Goal: Task Accomplishment & Management: Manage account settings

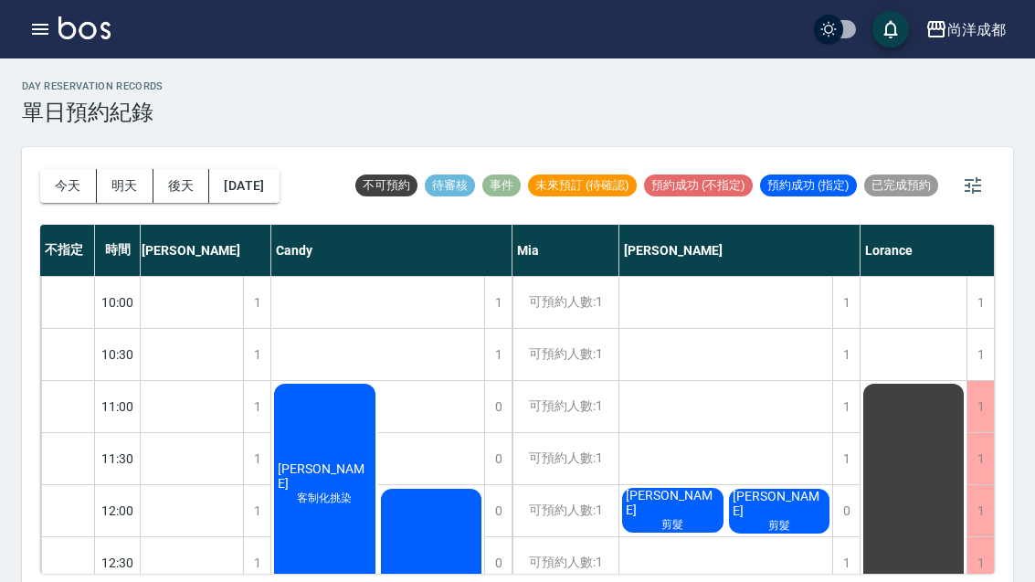
scroll to position [0, 4]
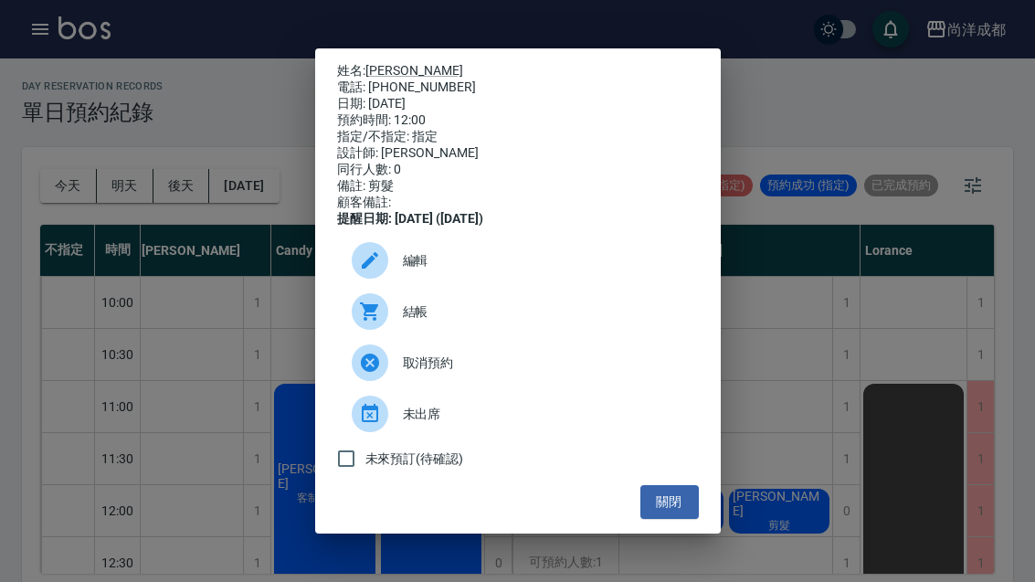
click at [669, 519] on button "關閉" at bounding box center [669, 502] width 58 height 34
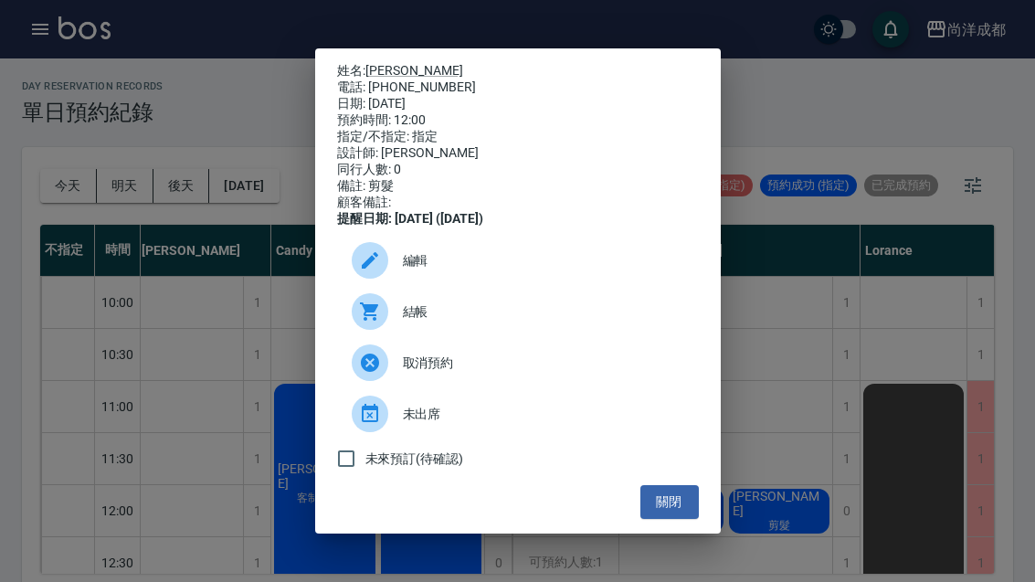
click at [688, 510] on button "關閉" at bounding box center [669, 502] width 58 height 34
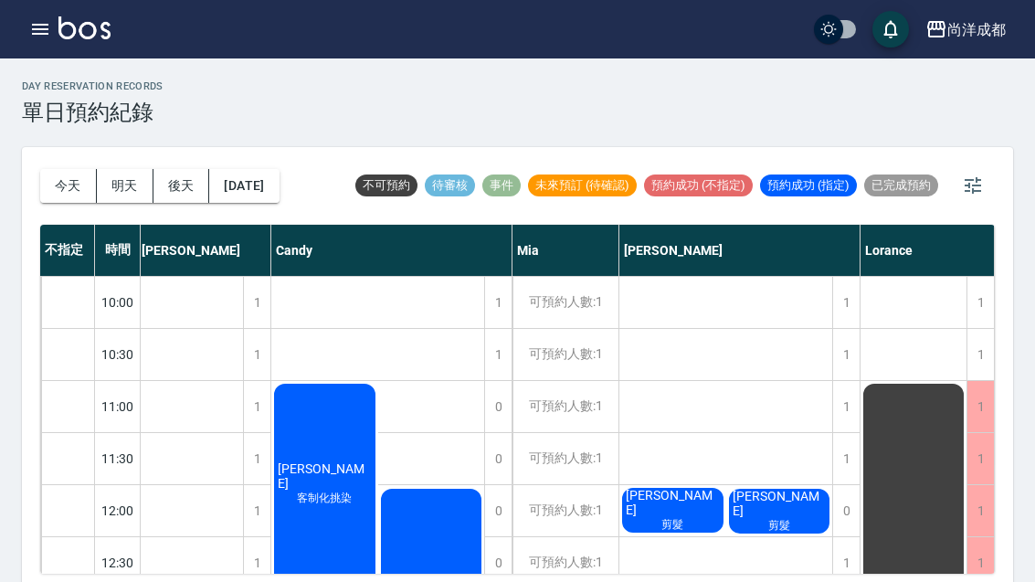
click at [52, 180] on button "今天" at bounding box center [68, 186] width 57 height 34
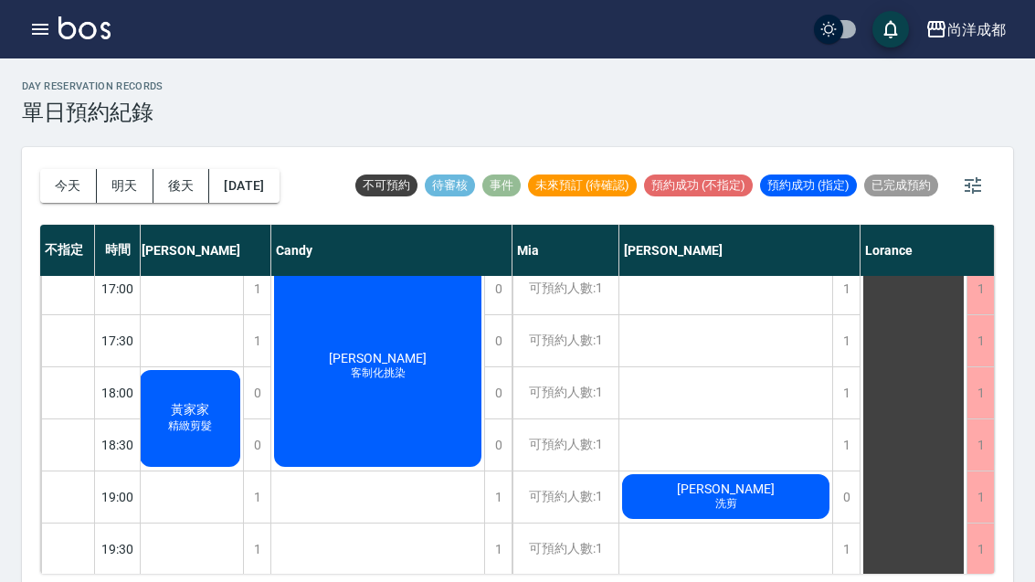
click at [70, 184] on button "今天" at bounding box center [68, 186] width 57 height 34
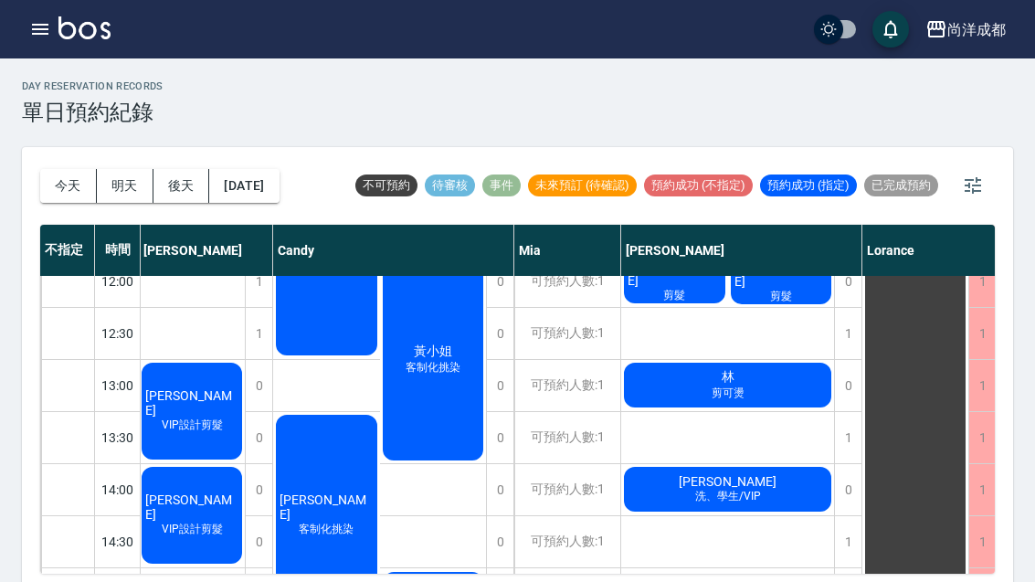
scroll to position [226, 0]
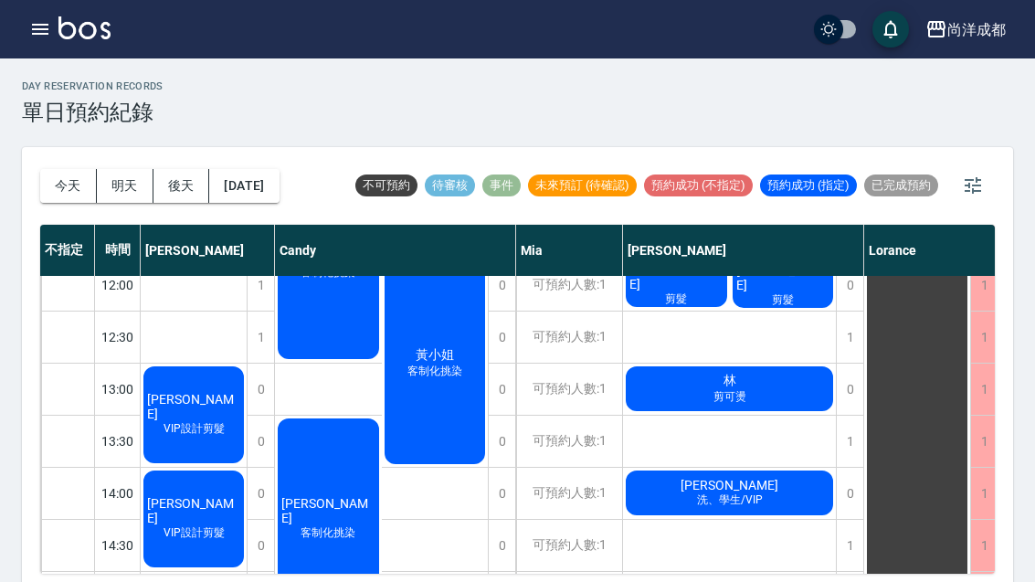
click at [247, 385] on div "林 剪可燙" at bounding box center [194, 415] width 106 height 102
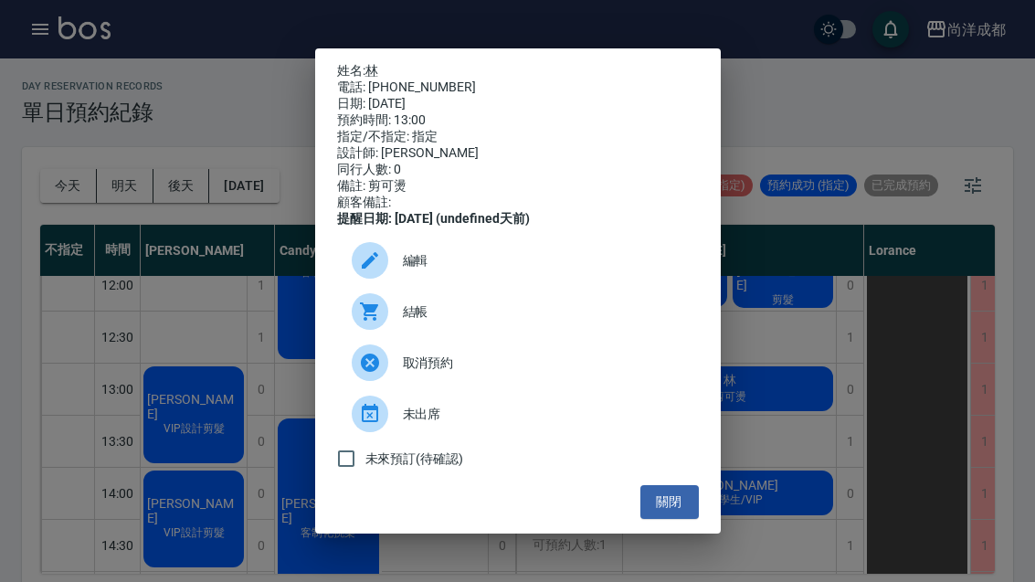
click at [1031, 115] on div "姓名: 林 電話: [PHONE_NUMBER] 日期: [DATE] 預約時間: 13:00 指定/不指定: 指定 設計師: [PERSON_NAME] 同…" at bounding box center [517, 291] width 1035 height 582
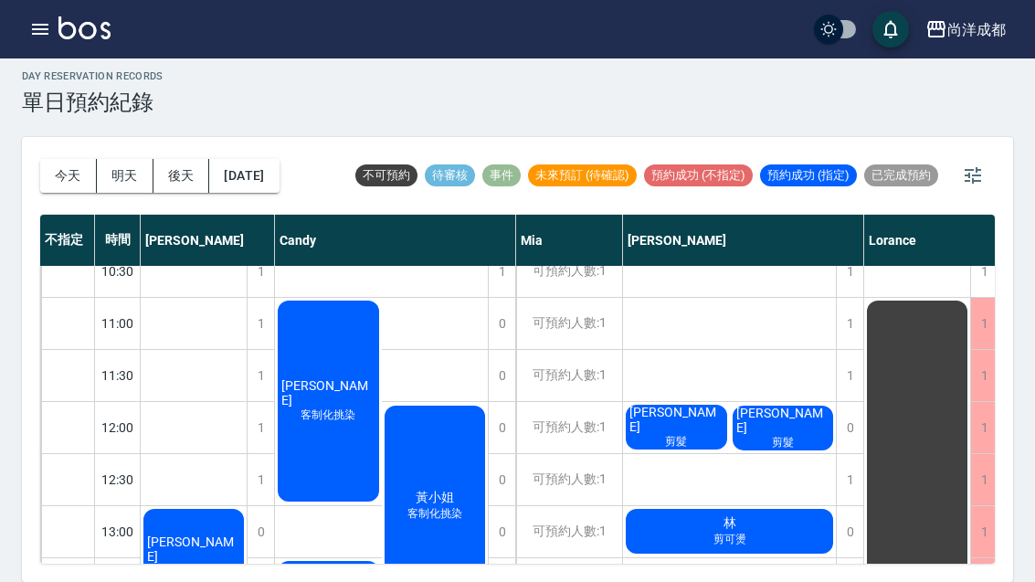
scroll to position [71, 0]
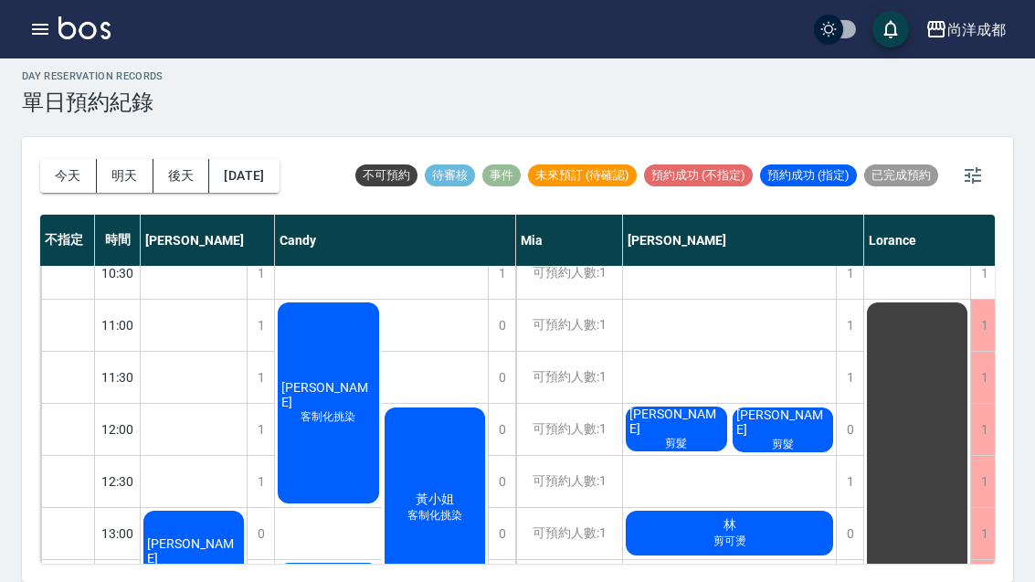
click at [460, 442] on div "黃小姐 客制化挑染" at bounding box center [435, 508] width 107 height 206
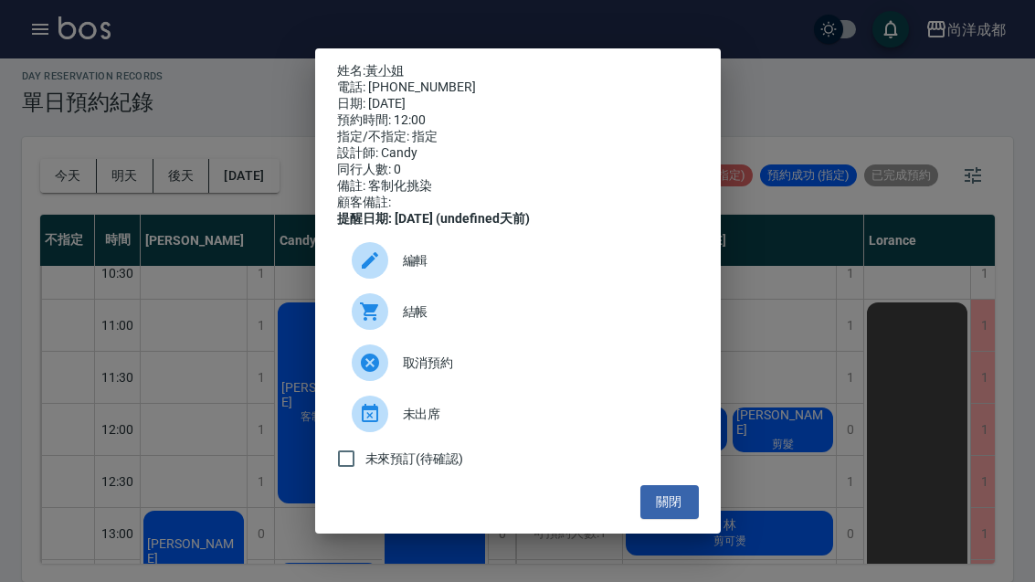
click at [831, 279] on div "姓名: [PERSON_NAME]小姐 電話: [PHONE_NUMBER] 日期: [DATE] 預約時間: 12:00 指定/不指定: 指定 設計師: […" at bounding box center [517, 291] width 1035 height 582
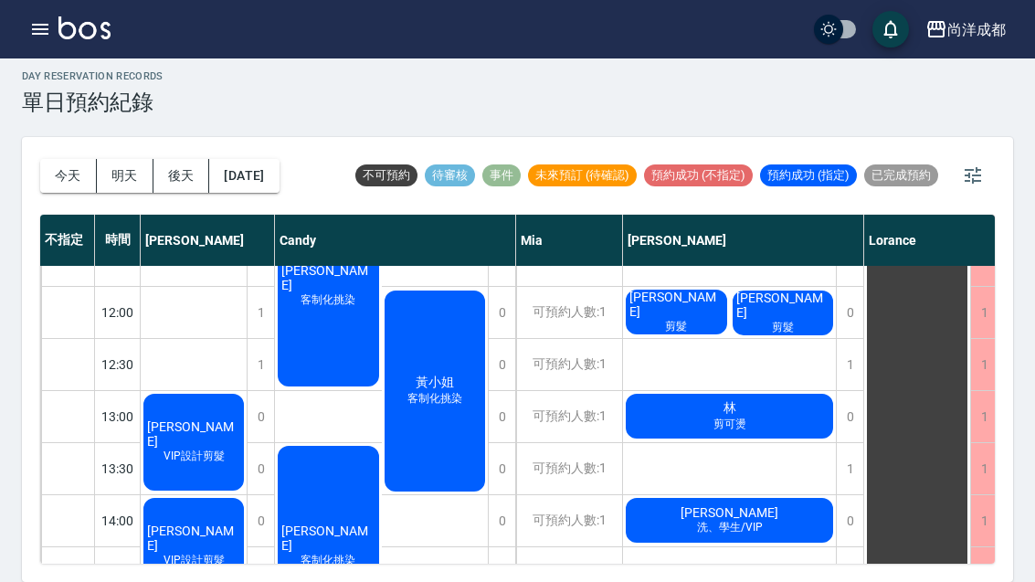
scroll to position [188, 0]
click at [244, 419] on span "黃小姐" at bounding box center [193, 433] width 100 height 29
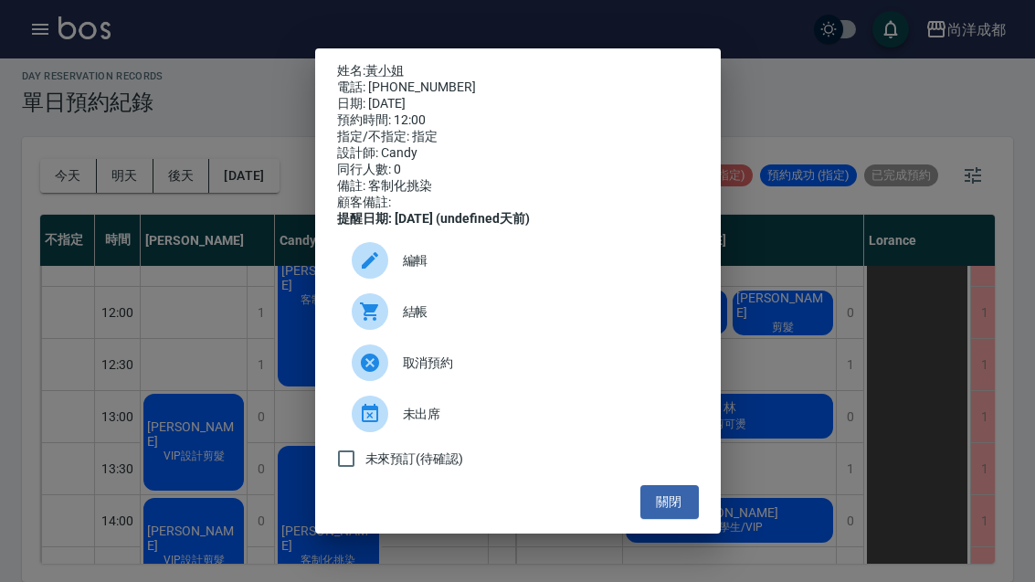
click at [800, 306] on div "姓名: [PERSON_NAME]小姐 電話: [PHONE_NUMBER] 日期: [DATE] 預約時間: 12:00 指定/不指定: 指定 設計師: […" at bounding box center [517, 291] width 1035 height 582
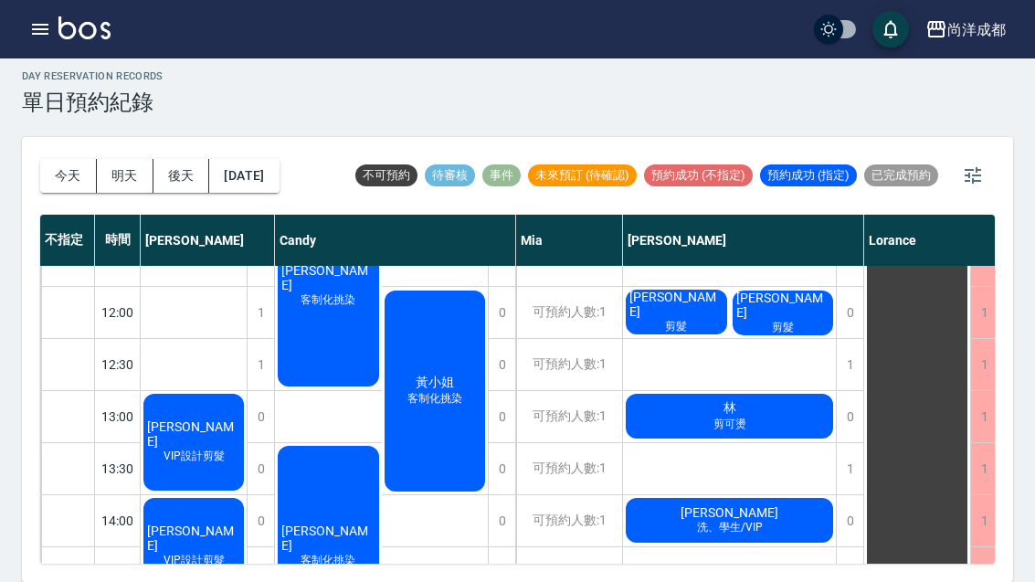
click at [247, 493] on div "[PERSON_NAME]制化挑染" at bounding box center [194, 442] width 106 height 102
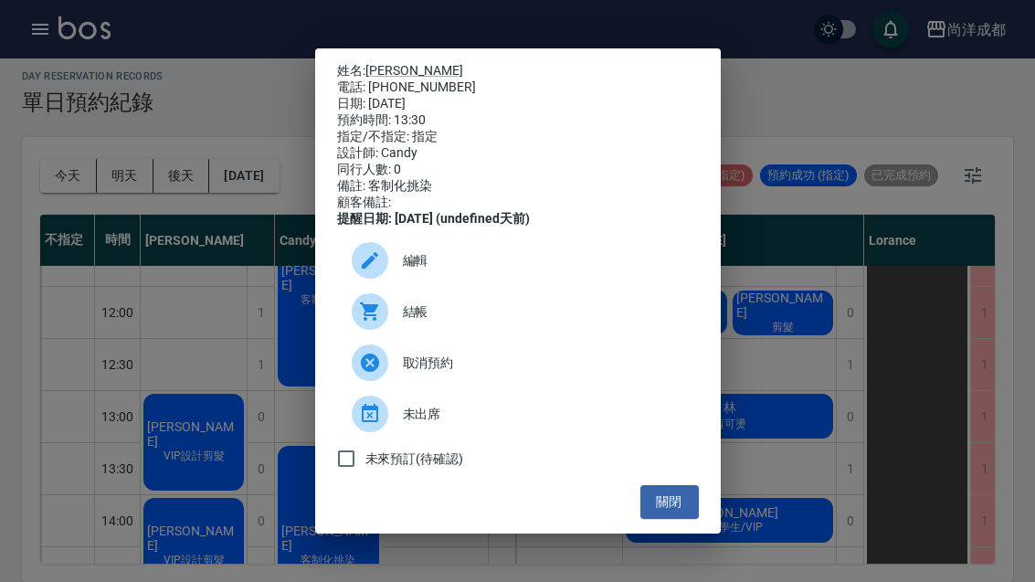
click at [644, 533] on div "姓名: [PERSON_NAME]: [PHONE_NUMBER] 日期: [DATE] 預約時間: 13:30 指定/不指定: 指定 設計師: [PERSO…" at bounding box center [518, 290] width 406 height 485
click at [774, 330] on div "姓名: [PERSON_NAME]: [PHONE_NUMBER] 日期: [DATE] 預約時間: 13:30 指定/不指定: 指定 設計師: [PERSO…" at bounding box center [517, 291] width 1035 height 582
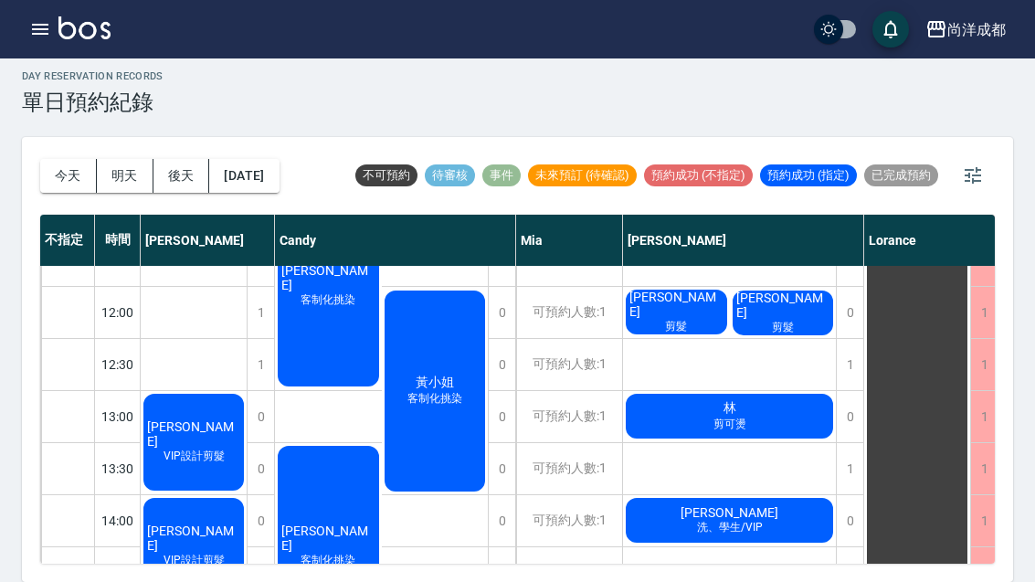
click at [247, 391] on div "[PERSON_NAME] 客制化挑染" at bounding box center [194, 442] width 106 height 102
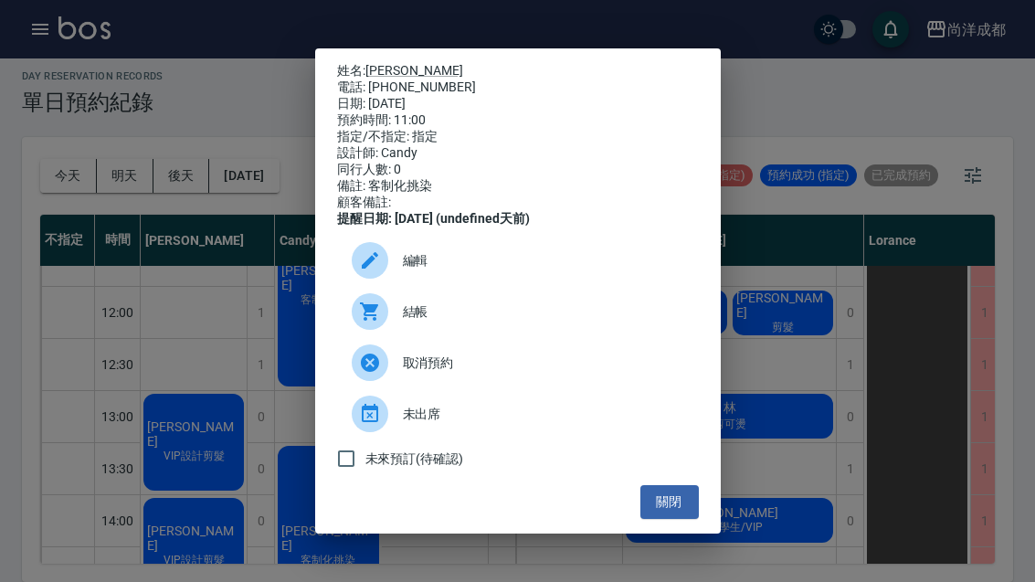
click at [644, 311] on div "結帳" at bounding box center [518, 311] width 362 height 51
click at [785, 145] on div "姓名: [PERSON_NAME] 電話: [PHONE_NUMBER] 日期: [DATE] 預約時間: 11:00 指定/不指定: 指定 設計師: [PE…" at bounding box center [517, 291] width 1035 height 582
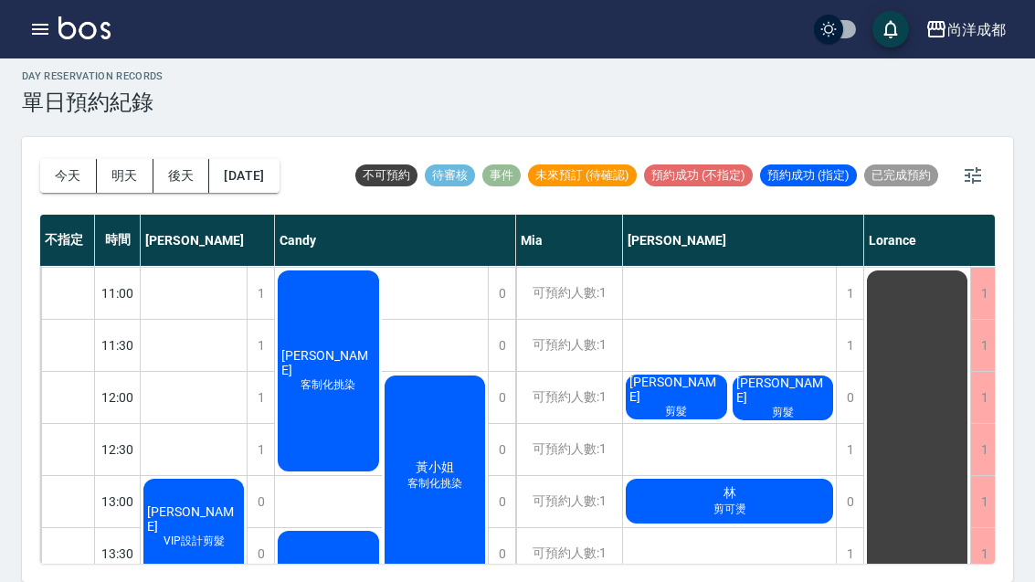
scroll to position [104, 0]
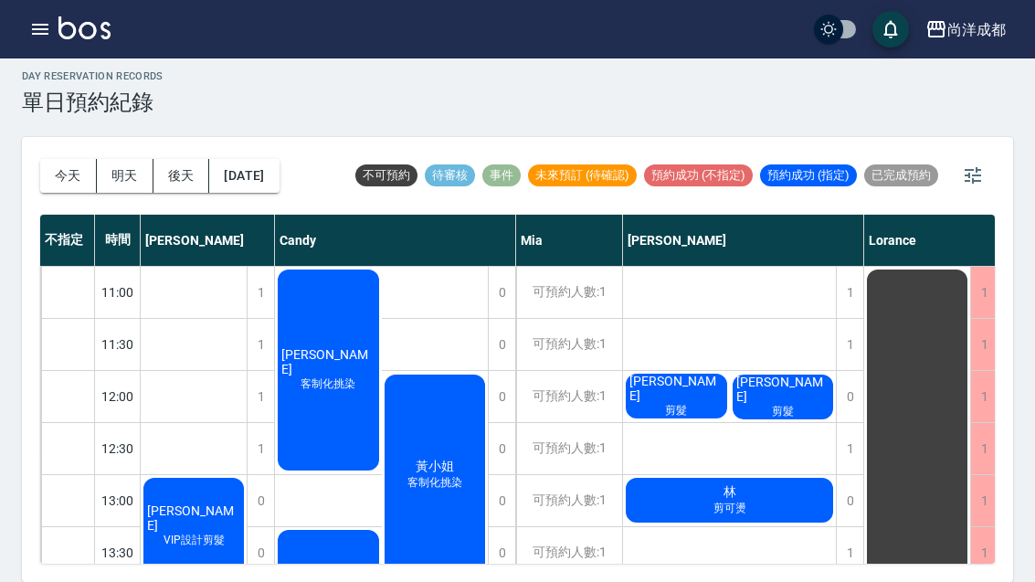
click at [247, 475] on div "[PERSON_NAME] 客制化挑染" at bounding box center [194, 526] width 106 height 102
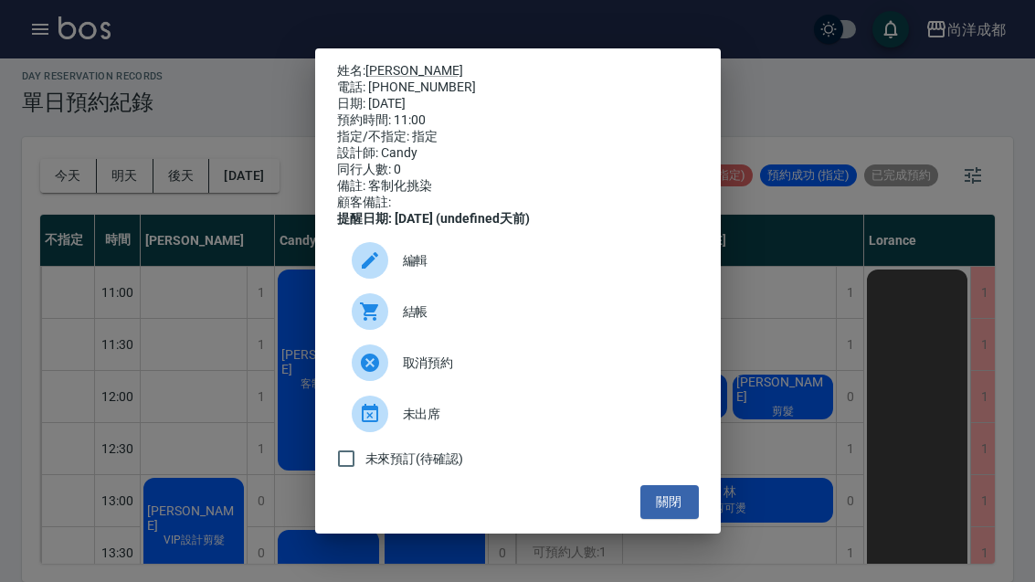
click at [677, 518] on button "關閉" at bounding box center [669, 502] width 58 height 34
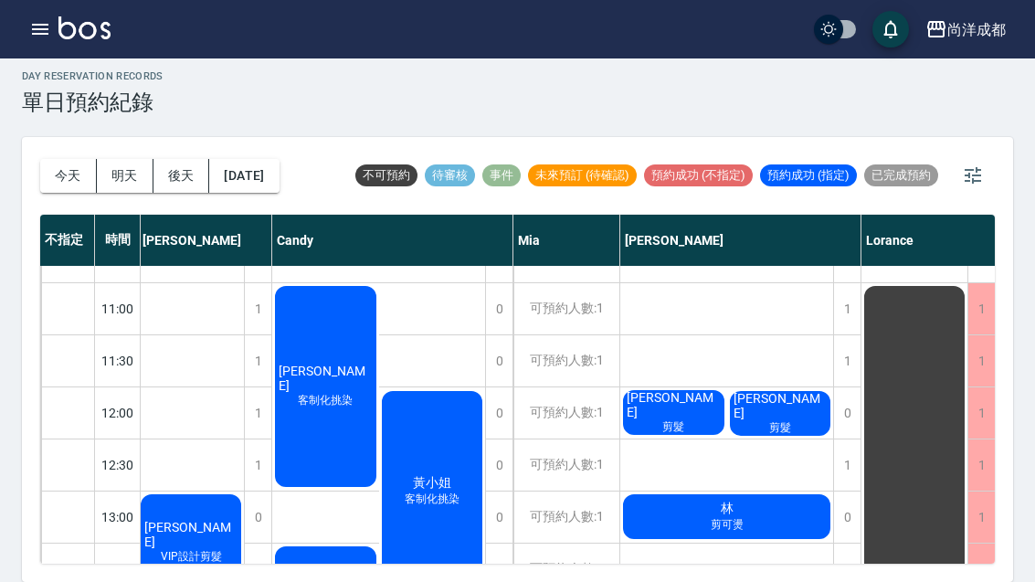
scroll to position [80, 3]
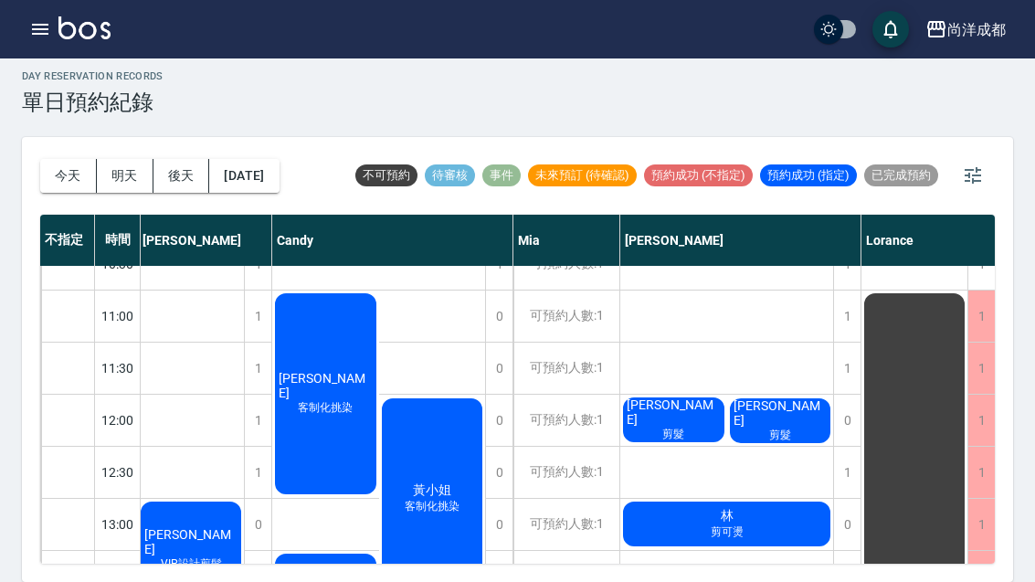
click at [241, 527] on span "黃小姐" at bounding box center [191, 541] width 100 height 29
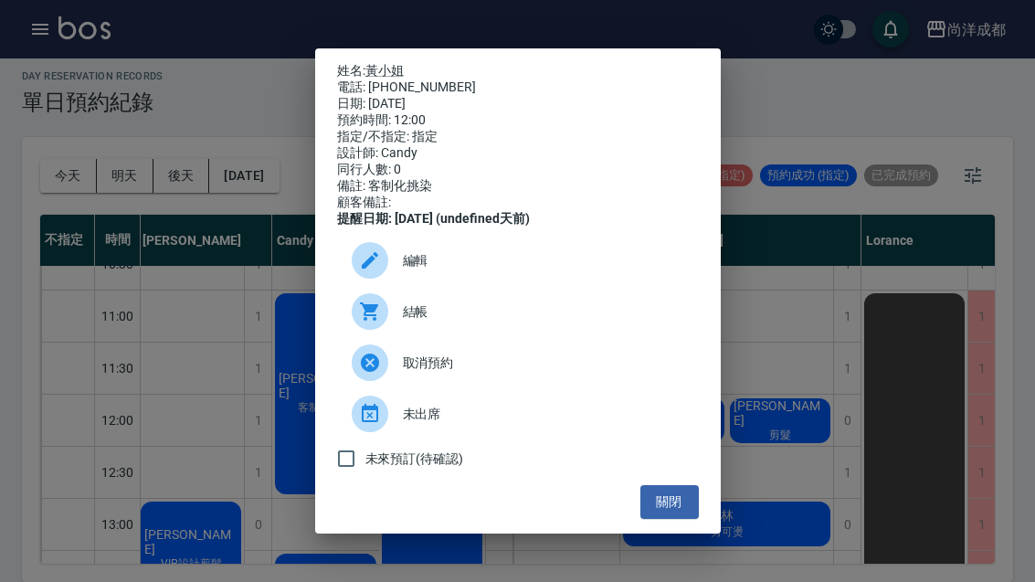
click at [670, 517] on button "關閉" at bounding box center [669, 502] width 58 height 34
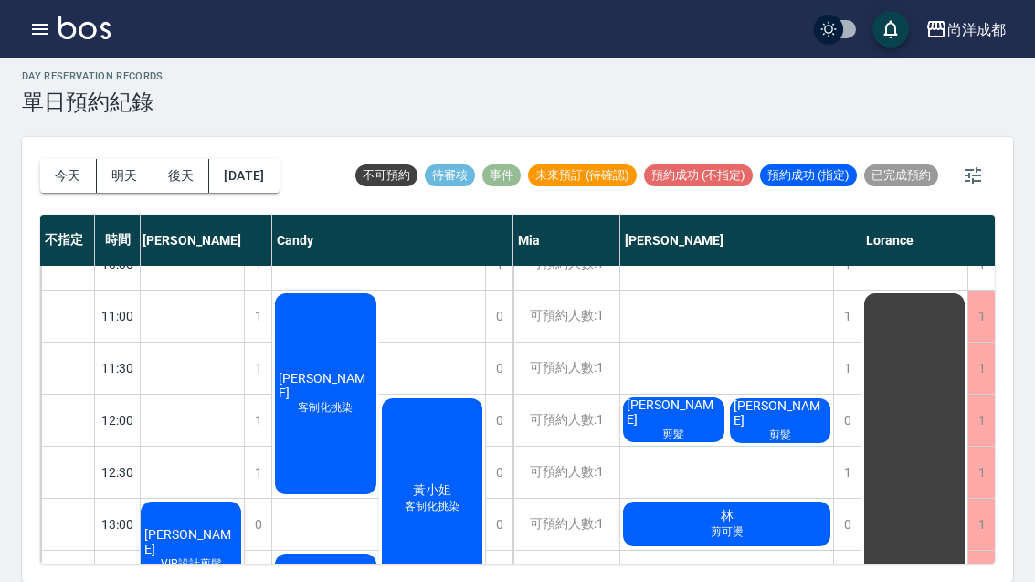
click at [226, 556] on span "客制化挑染" at bounding box center [191, 564] width 68 height 16
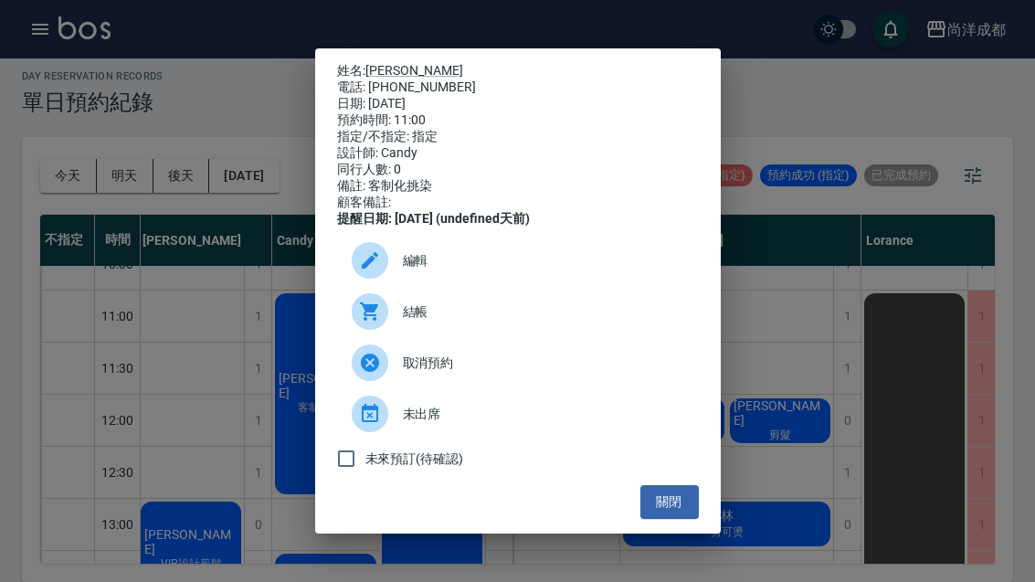
click at [750, 286] on div "姓名: [PERSON_NAME] 電話: [PHONE_NUMBER] 日期: [DATE] 預約時間: 11:00 指定/不指定: 指定 設計師: [PE…" at bounding box center [517, 291] width 1035 height 582
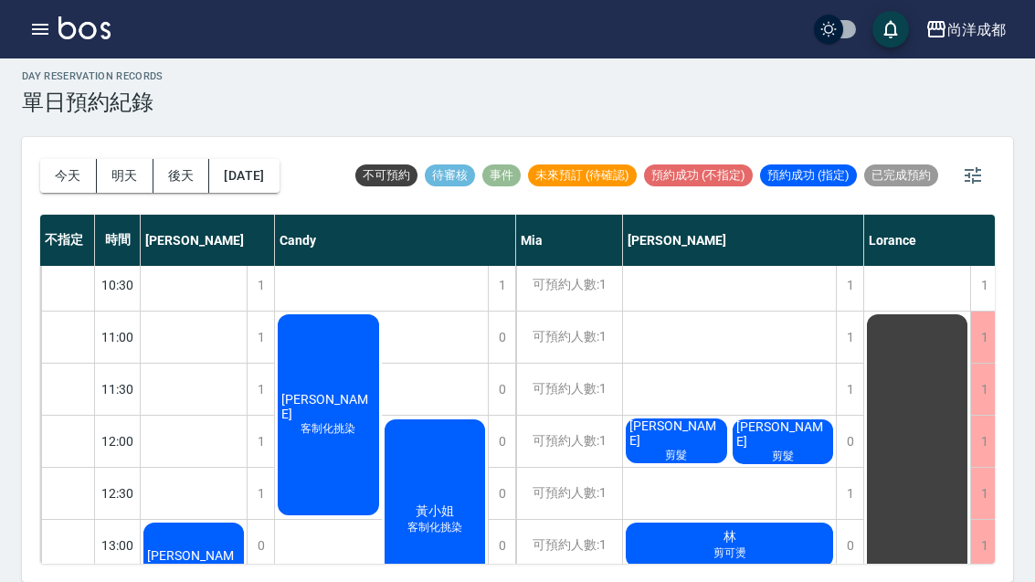
scroll to position [58, 0]
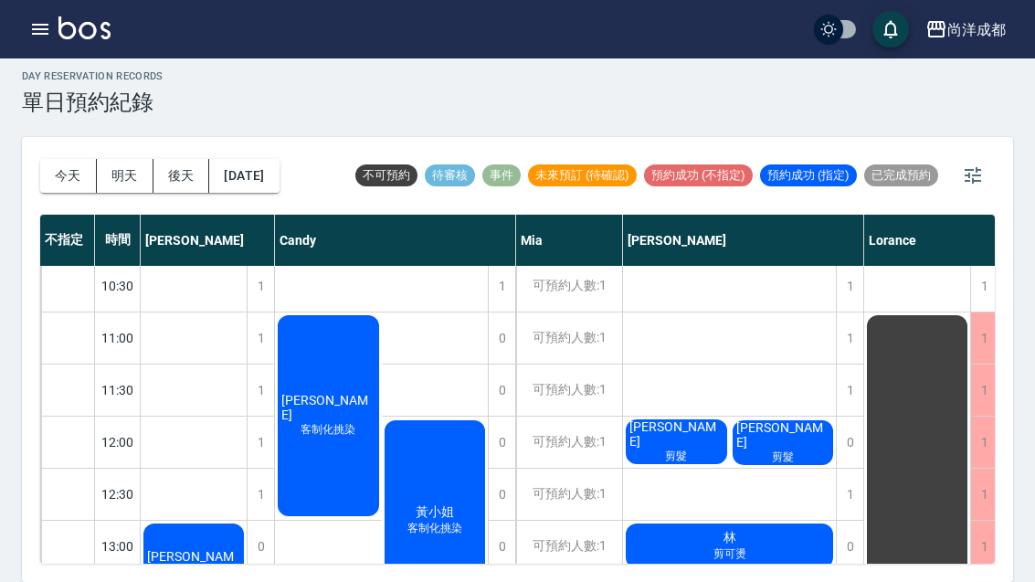
click at [228, 578] on span "客制化挑染" at bounding box center [194, 586] width 68 height 16
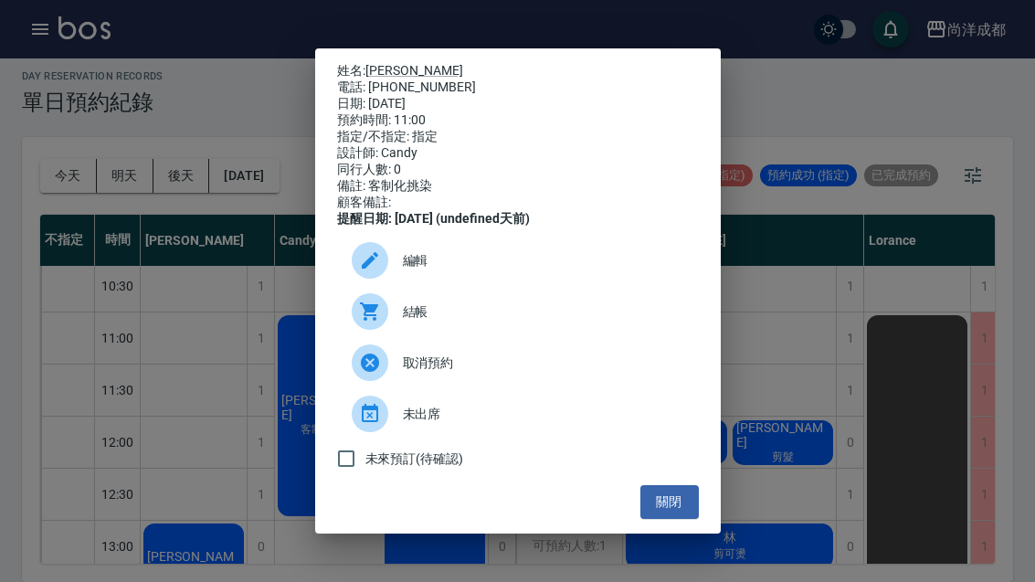
click at [650, 519] on button "關閉" at bounding box center [669, 502] width 58 height 34
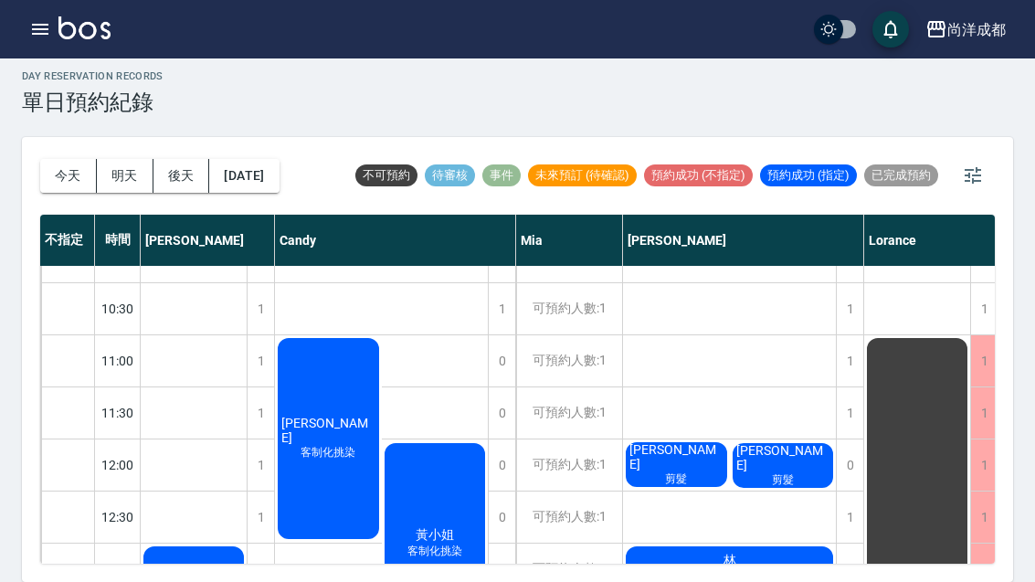
scroll to position [36, 0]
click at [445, 472] on div "黃小姐 客制化挑染" at bounding box center [435, 543] width 107 height 206
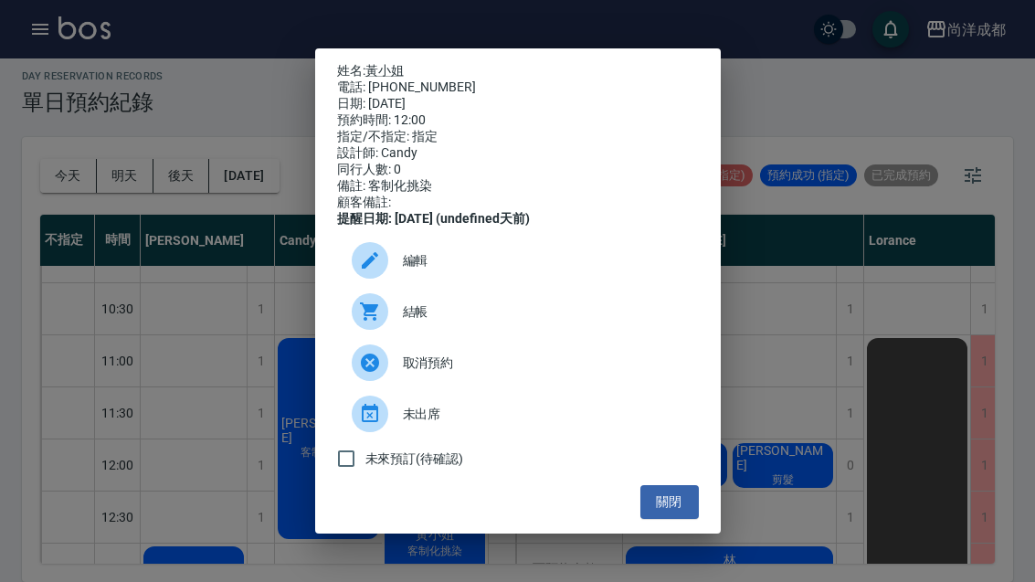
click at [245, 296] on div "姓名: [PERSON_NAME]小姐 電話: [PHONE_NUMBER] 日期: [DATE] 預約時間: 12:00 指定/不指定: 指定 設計師: […" at bounding box center [517, 291] width 1035 height 582
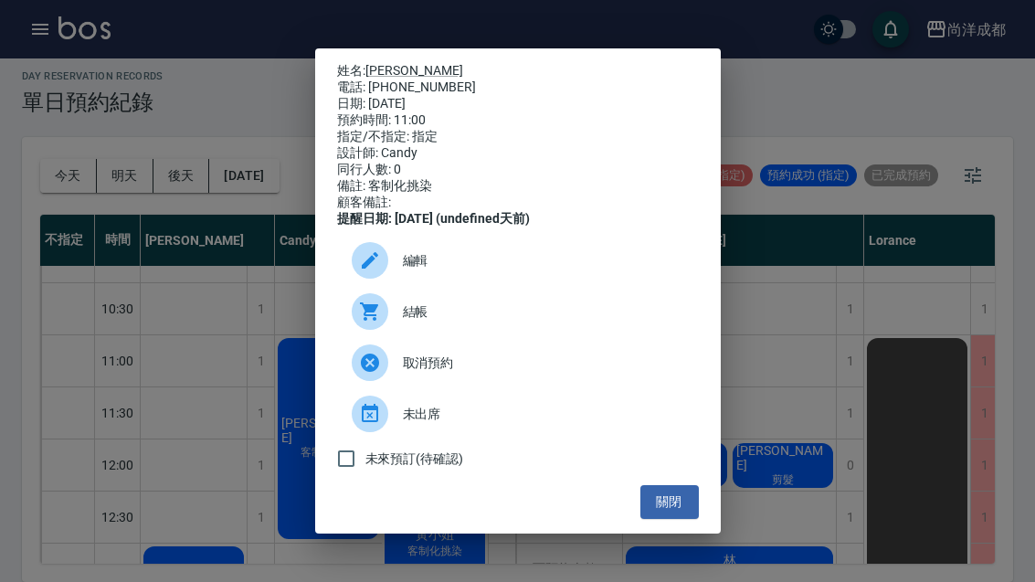
click at [679, 511] on button "關閉" at bounding box center [669, 502] width 58 height 34
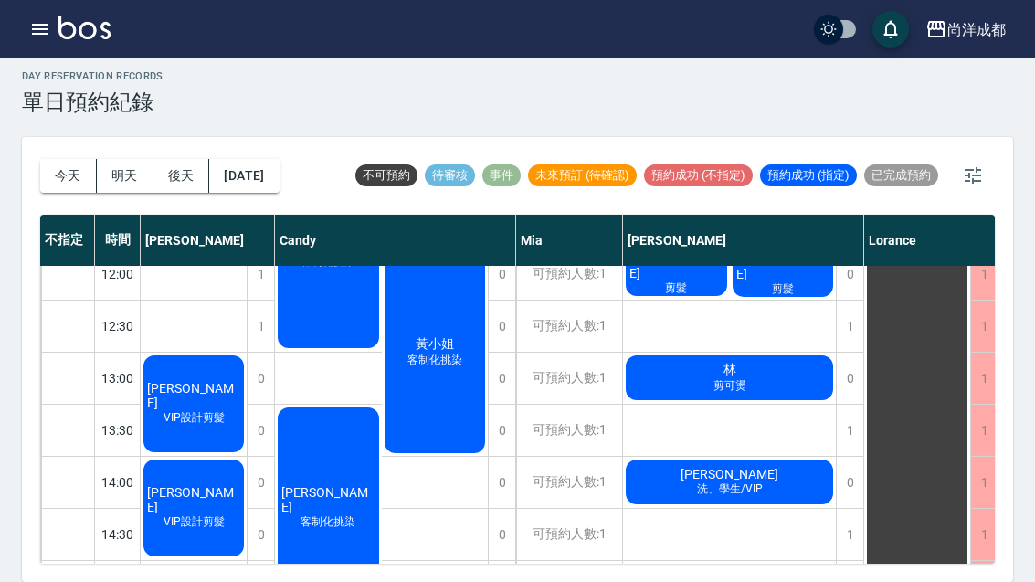
scroll to position [227, 0]
click at [247, 353] on div "林 剪可燙" at bounding box center [194, 404] width 106 height 102
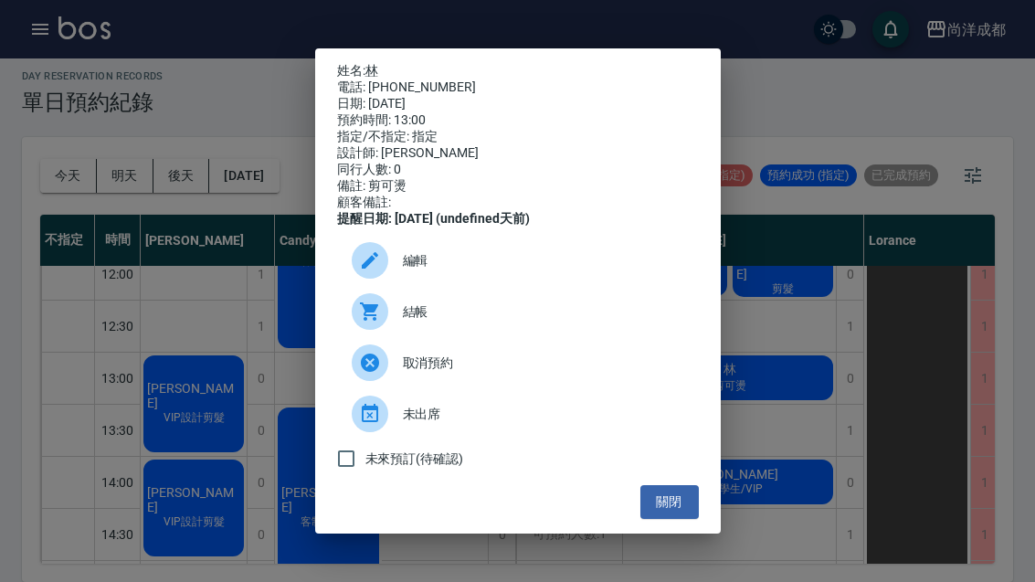
click at [799, 513] on div "姓名: 林 電話: [PHONE_NUMBER] 日期: [DATE] 預約時間: 13:00 指定/不指定: 指定 設計師: [PERSON_NAME] 同…" at bounding box center [517, 291] width 1035 height 582
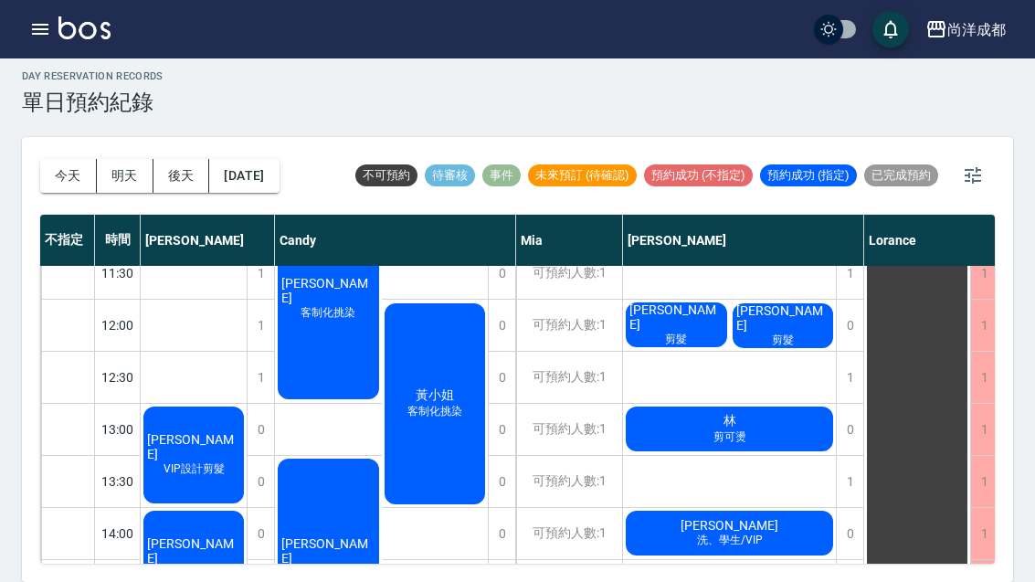
scroll to position [174, 0]
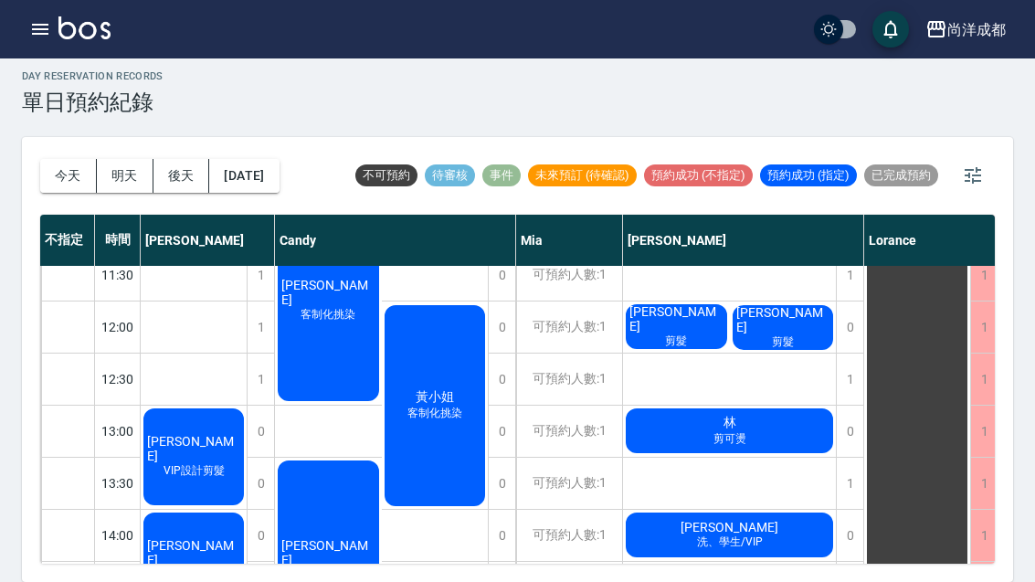
click at [247, 406] on div "林 剪可燙" at bounding box center [194, 457] width 106 height 102
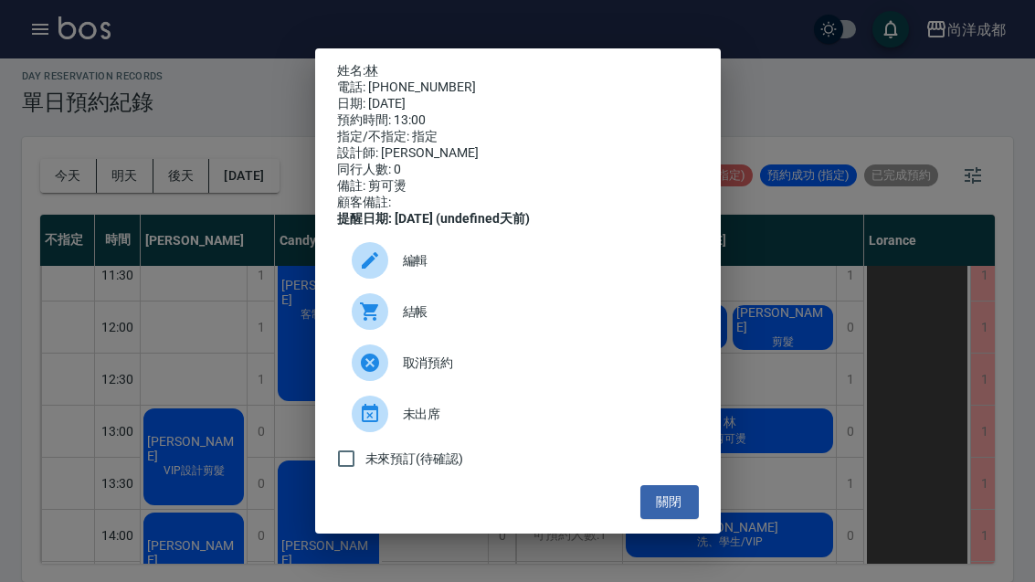
click at [830, 444] on div "姓名: 林 電話: [PHONE_NUMBER] 日期: [DATE] 預約時間: 13:00 指定/不指定: 指定 設計師: [PERSON_NAME] 同…" at bounding box center [517, 291] width 1035 height 582
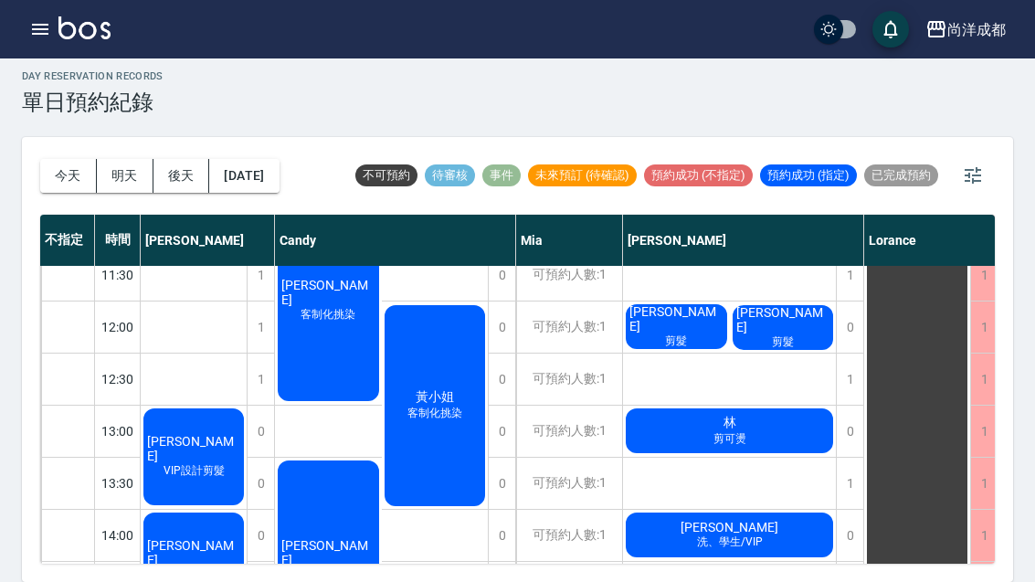
click at [244, 434] on span "林" at bounding box center [193, 448] width 100 height 29
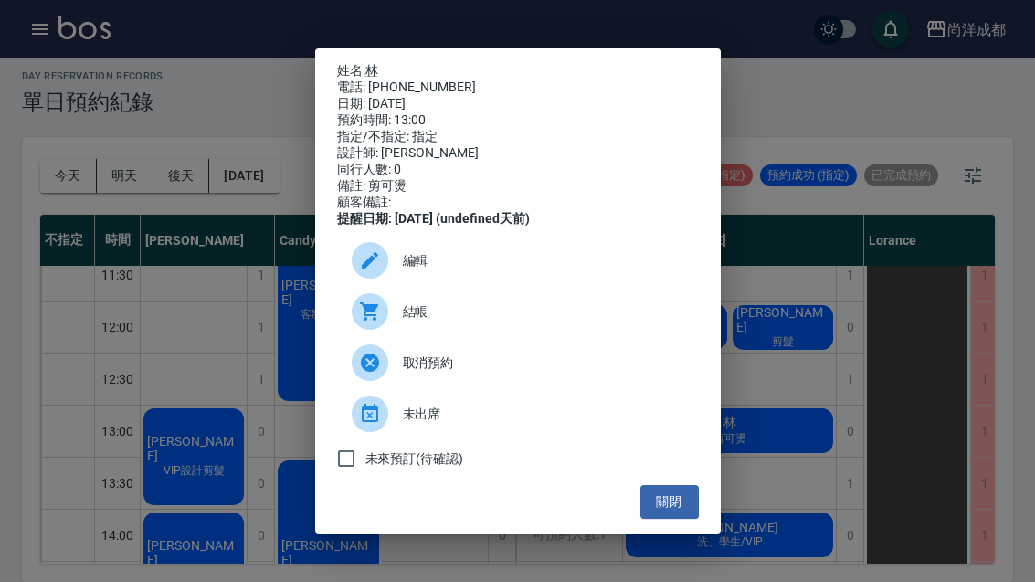
click at [806, 341] on div "姓名: 林 電話: [PHONE_NUMBER] 日期: [DATE] 預約時間: 13:00 指定/不指定: 指定 設計師: [PERSON_NAME] 同…" at bounding box center [517, 291] width 1035 height 582
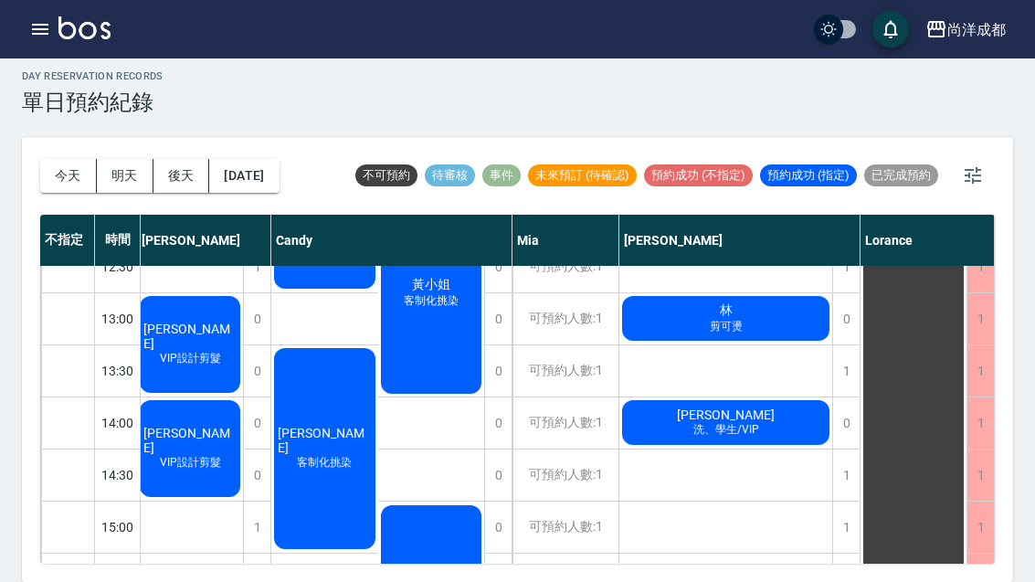
scroll to position [286, 4]
click at [125, 159] on button "明天" at bounding box center [125, 176] width 57 height 34
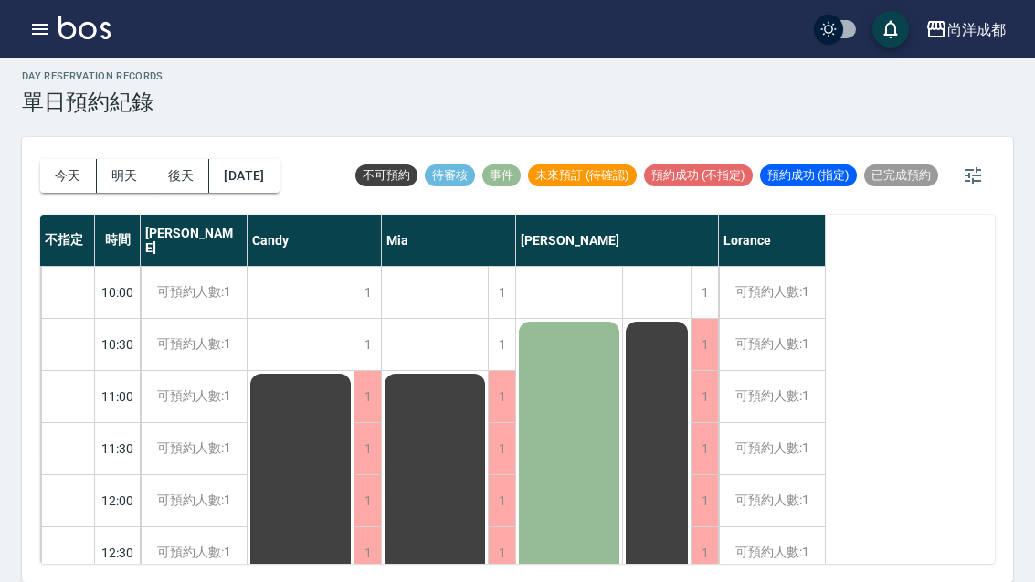
click at [51, 159] on button "今天" at bounding box center [68, 176] width 57 height 34
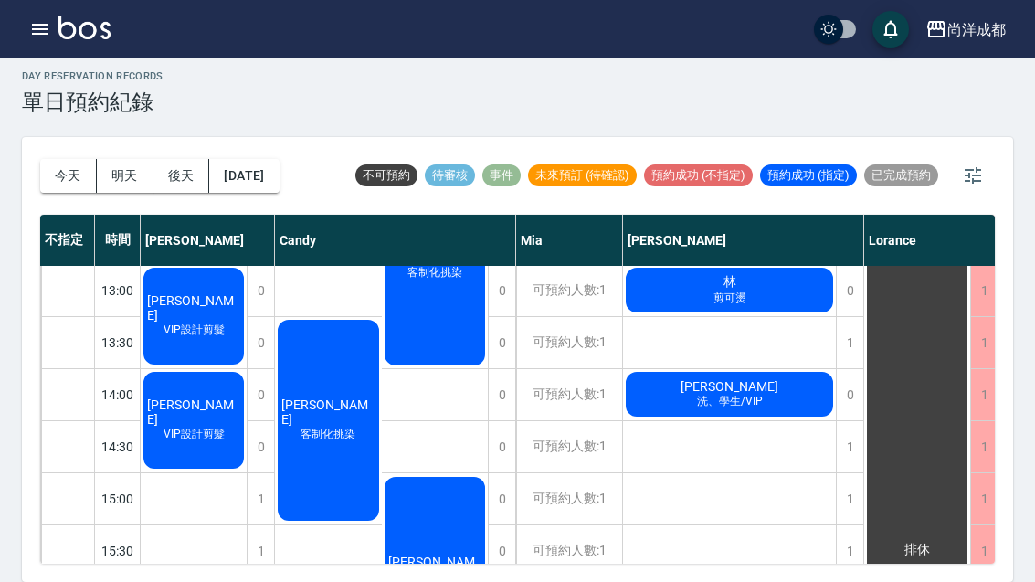
scroll to position [314, 0]
click at [59, 159] on button "今天" at bounding box center [68, 176] width 57 height 34
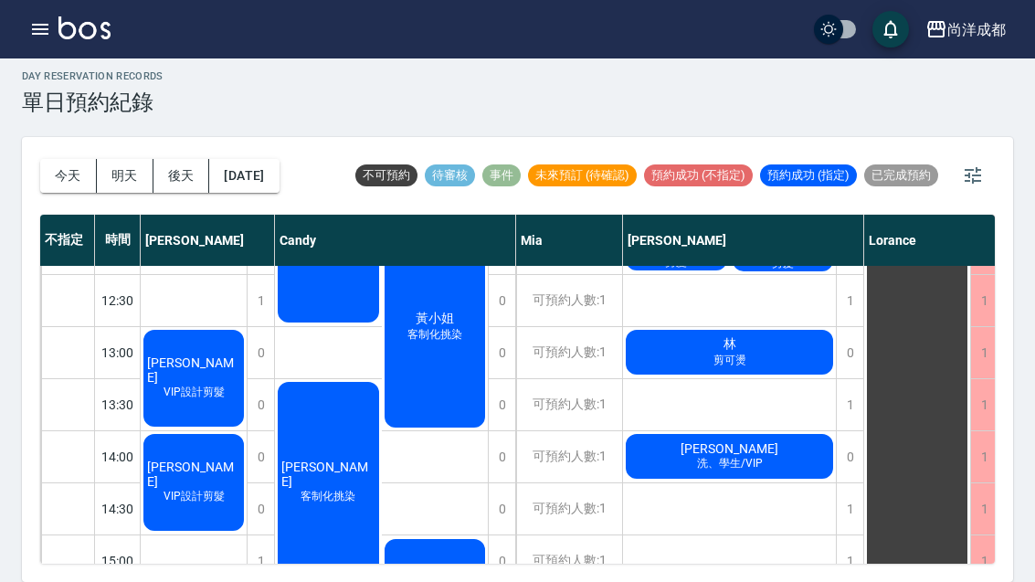
scroll to position [253, 0]
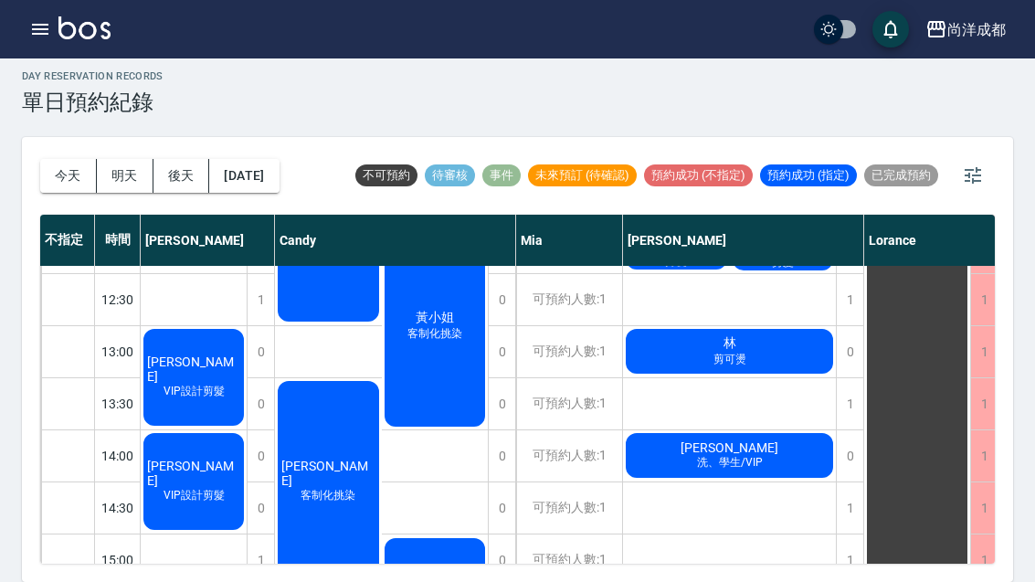
click at [181, 424] on div "[PERSON_NAME] VIP設計剪髮" at bounding box center [194, 377] width 106 height 102
